Goal: Information Seeking & Learning: Learn about a topic

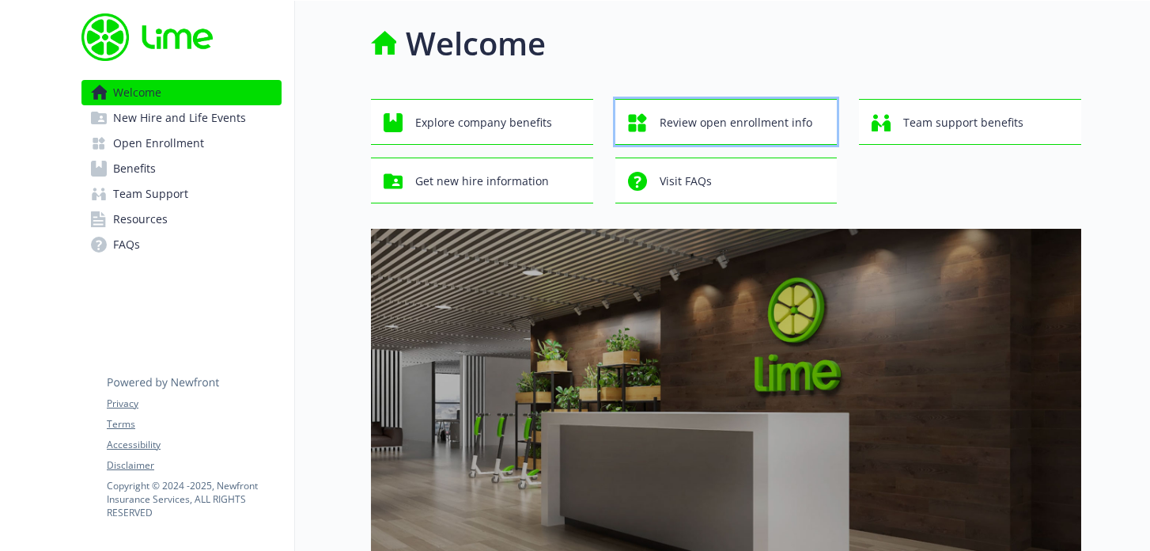
click at [744, 123] on span "Review open enrollment info" at bounding box center [736, 123] width 153 height 30
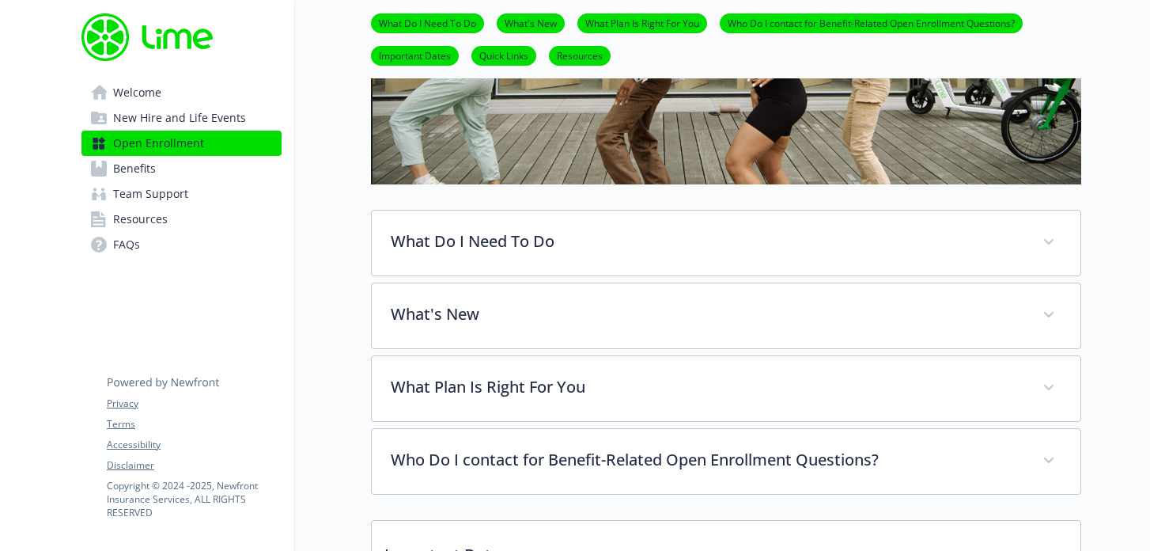
scroll to position [328, 0]
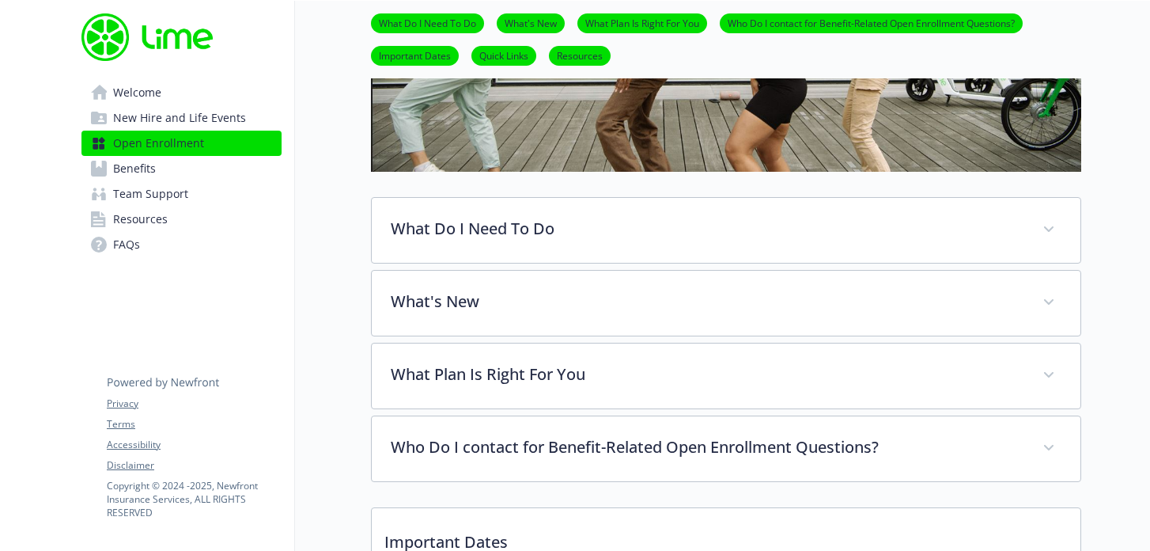
click at [172, 176] on link "Benefits" at bounding box center [181, 168] width 200 height 25
